Goal: Task Accomplishment & Management: Manage account settings

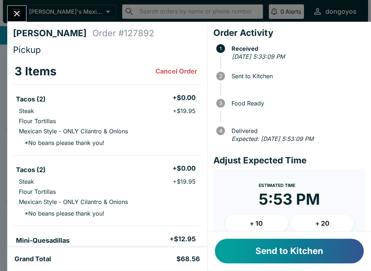
click at [280, 255] on button "Send to Kitchen" at bounding box center [289, 251] width 149 height 25
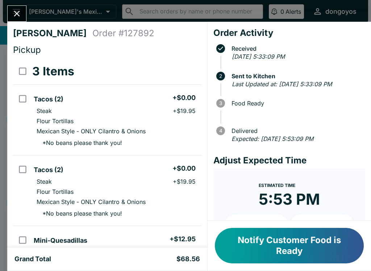
click at [266, 252] on button "Notify Customer Food is Ready" at bounding box center [289, 245] width 149 height 35
click at [16, 6] on button "Close" at bounding box center [17, 14] width 18 height 16
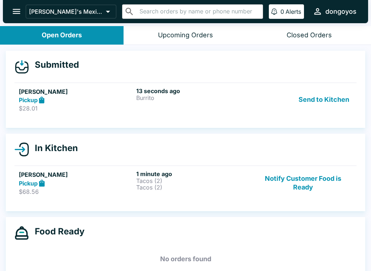
click at [315, 105] on button "Send to Kitchen" at bounding box center [323, 99] width 56 height 25
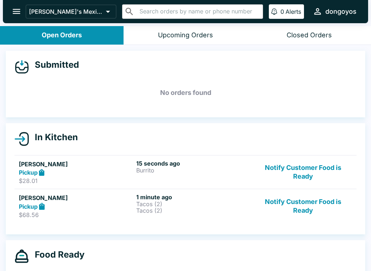
click at [186, 174] on div "15 seconds ago [PERSON_NAME]" at bounding box center [193, 172] width 114 height 25
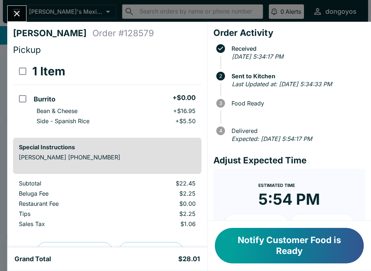
click at [20, 21] on button "Close" at bounding box center [17, 14] width 18 height 16
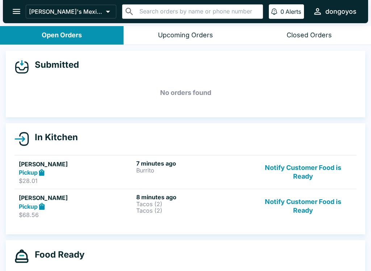
click at [313, 180] on button "Notify Customer Food is Ready" at bounding box center [303, 172] width 98 height 25
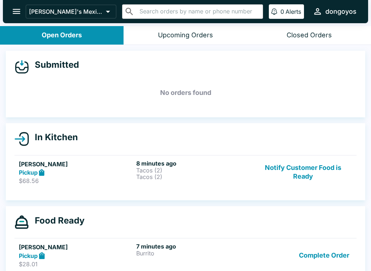
click at [306, 162] on button "Notify Customer Food is Ready" at bounding box center [303, 172] width 98 height 25
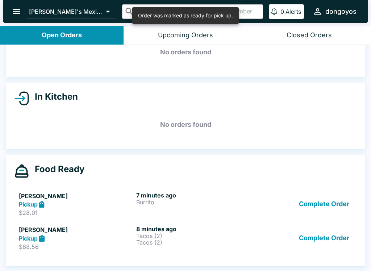
scroll to position [41, 0]
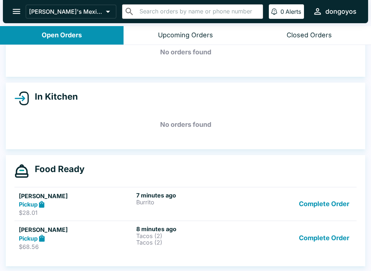
click at [115, 207] on div "Pickup" at bounding box center [76, 204] width 114 height 8
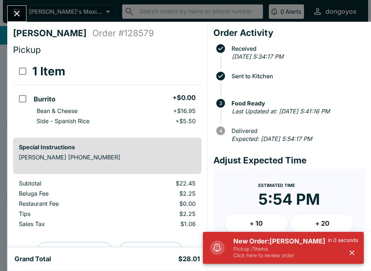
click at [246, 250] on p "Pickup / 1 items" at bounding box center [280, 248] width 94 height 7
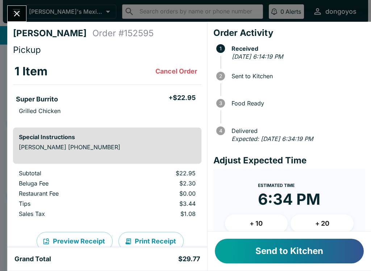
click at [268, 252] on button "Send to Kitchen" at bounding box center [289, 251] width 149 height 25
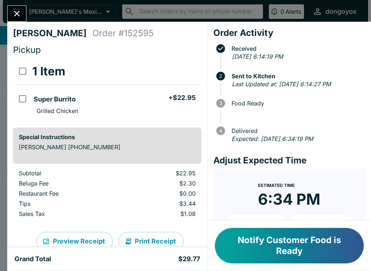
click at [13, 7] on button "Close" at bounding box center [17, 14] width 18 height 16
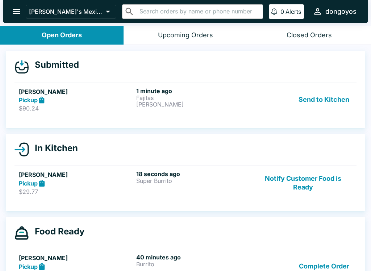
click at [330, 99] on button "Send to Kitchen" at bounding box center [323, 99] width 56 height 25
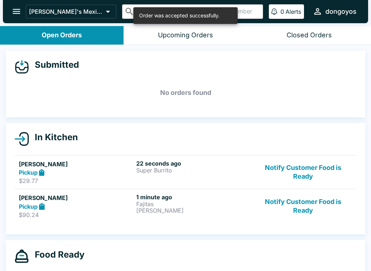
click at [199, 165] on h6 "22 seconds ago" at bounding box center [193, 163] width 114 height 7
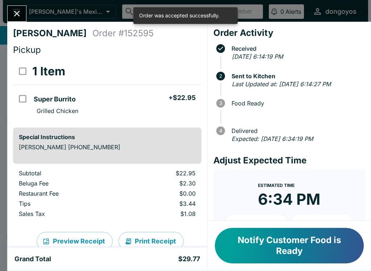
click at [8, 16] on button "Close" at bounding box center [17, 14] width 18 height 16
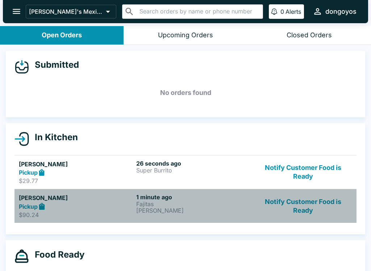
click at [94, 202] on div "Pickup" at bounding box center [76, 206] width 114 height 8
